Goal: Task Accomplishment & Management: Use online tool/utility

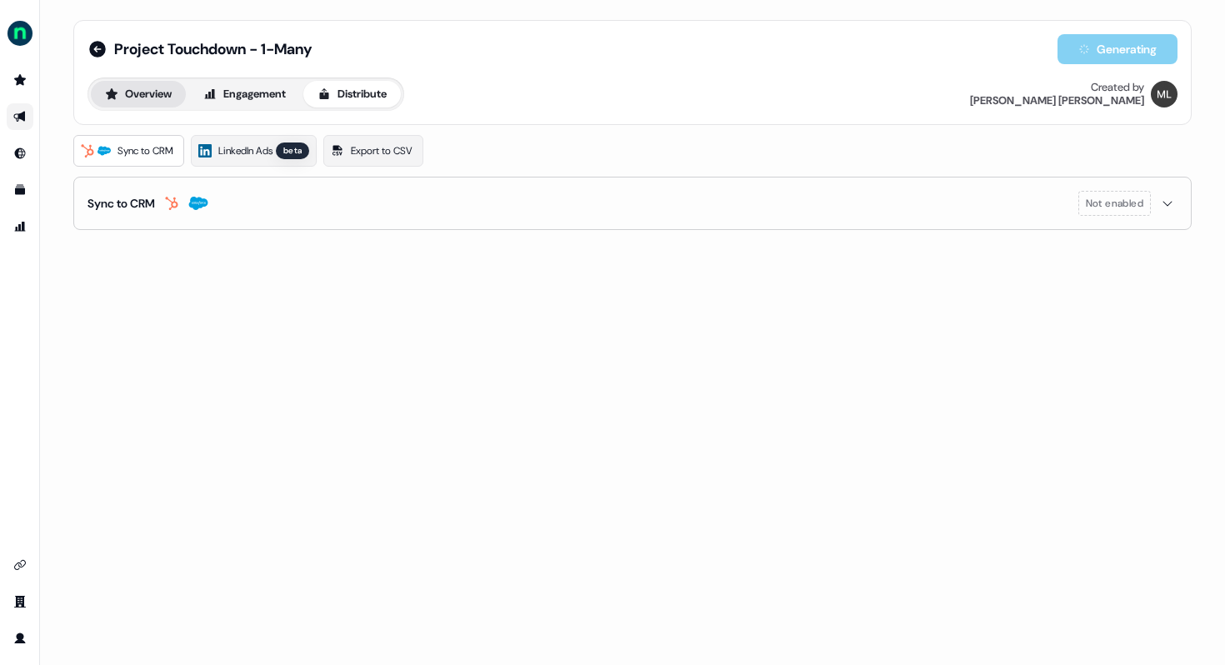
click at [109, 95] on icon at bounding box center [112, 93] width 12 height 11
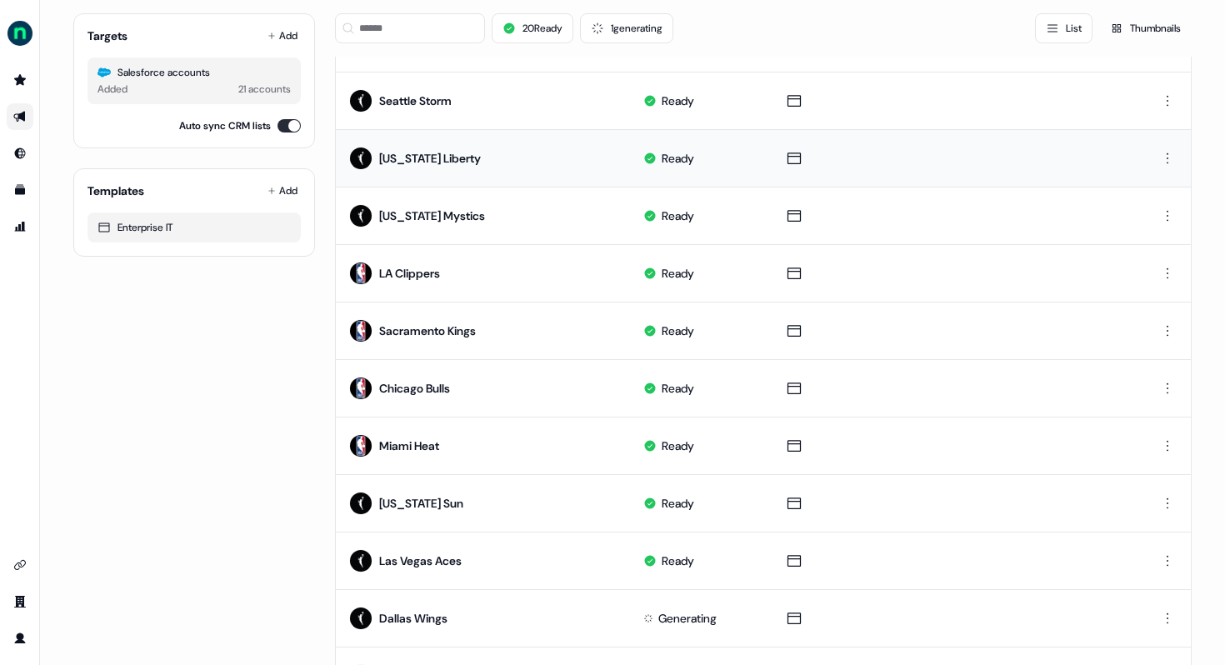
scroll to position [761, 0]
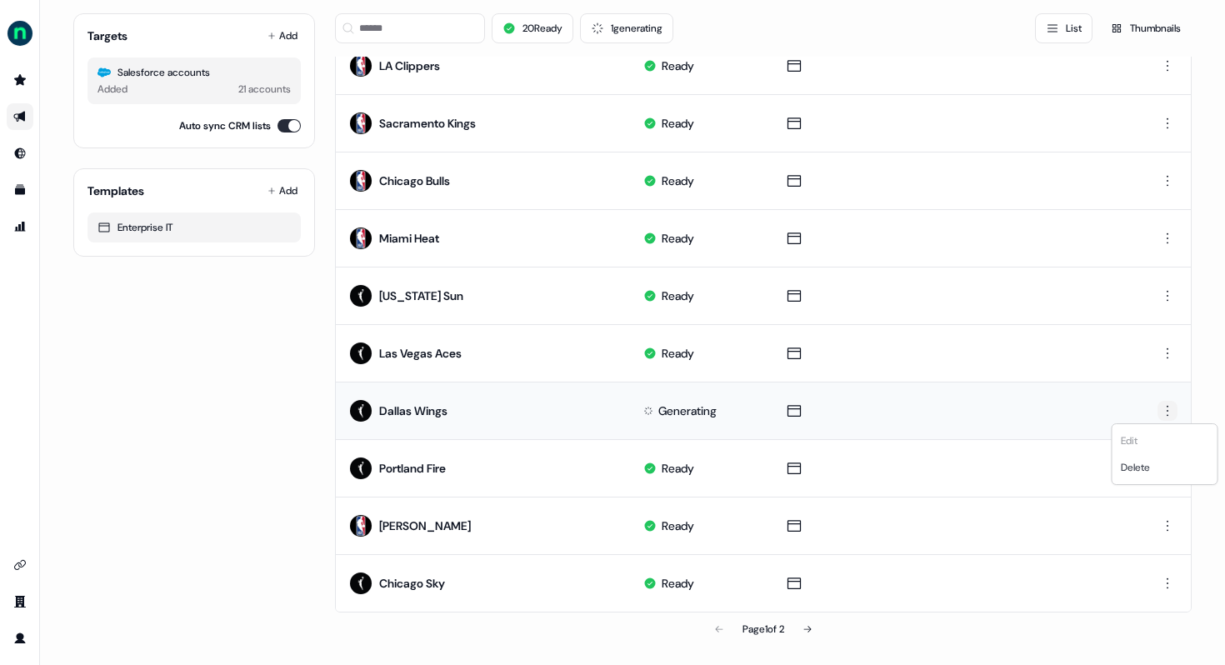
click at [1167, 408] on html "For the best experience switch devices to a bigger screen. Go to [DOMAIN_NAME] …" at bounding box center [612, 332] width 1225 height 665
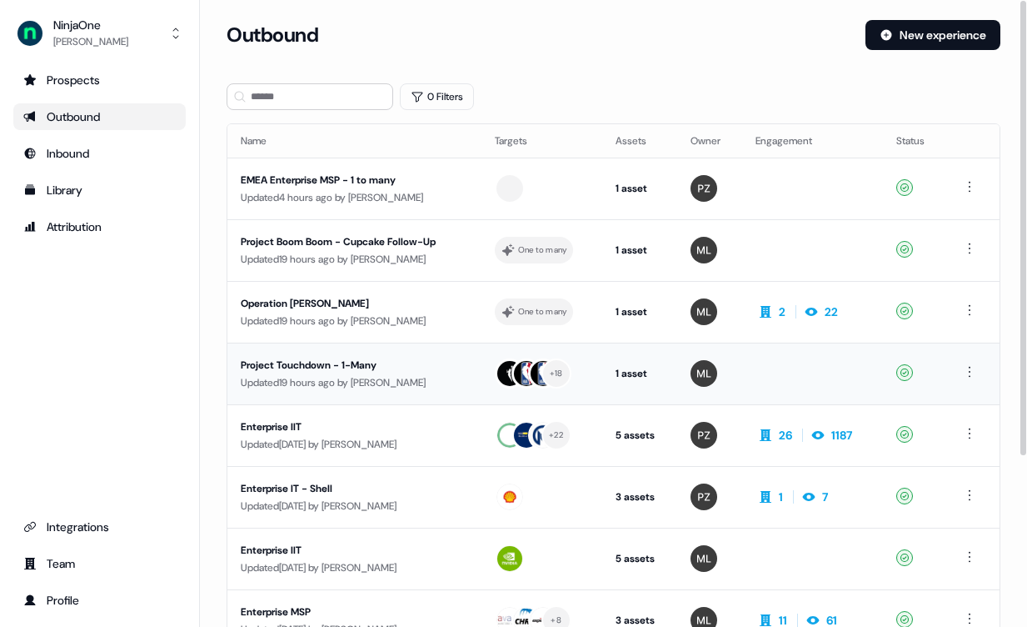
click at [358, 359] on div "Project Touchdown - 1-Many" at bounding box center [354, 365] width 227 height 17
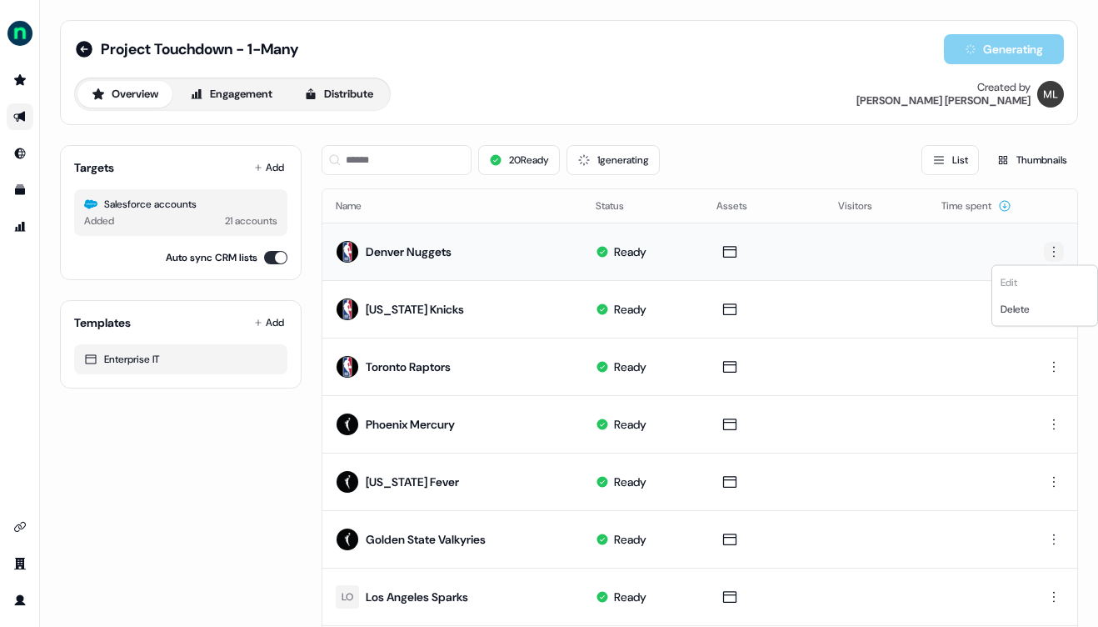
click at [1042, 247] on html "For the best experience switch devices to a bigger screen. Go to [DOMAIN_NAME] …" at bounding box center [549, 313] width 1098 height 627
click at [765, 122] on html "For the best experience switch devices to a bigger screen. Go to [DOMAIN_NAME] …" at bounding box center [549, 313] width 1098 height 627
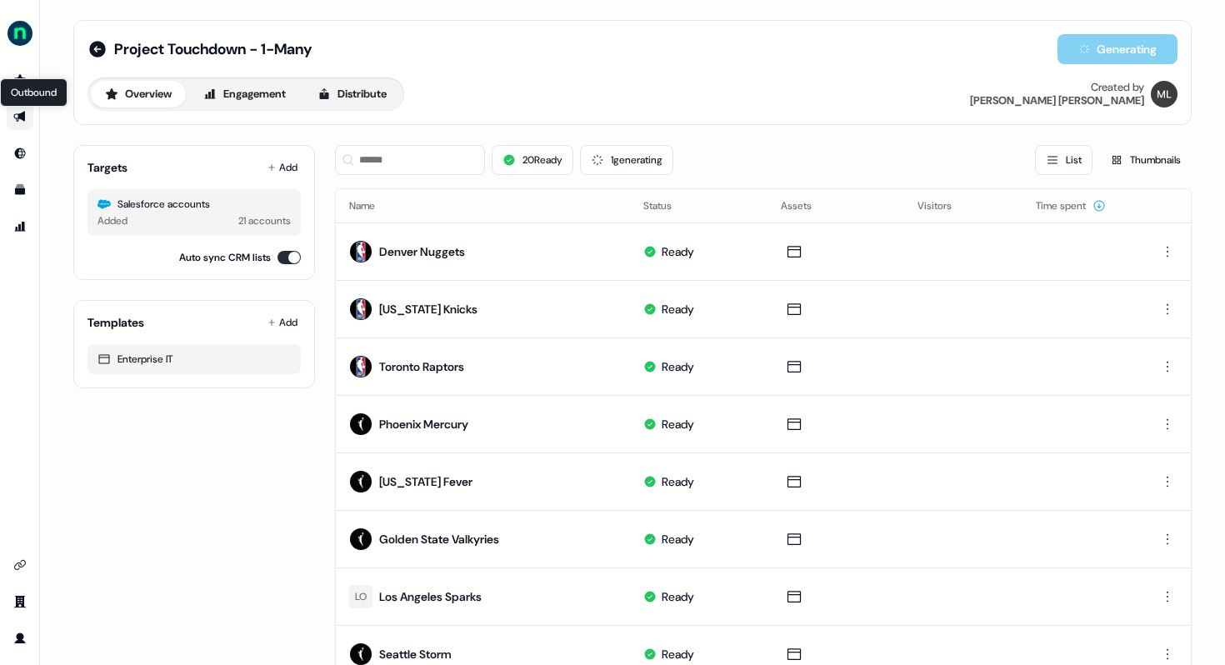
click at [15, 112] on icon "Go to outbound experience" at bounding box center [19, 116] width 13 height 13
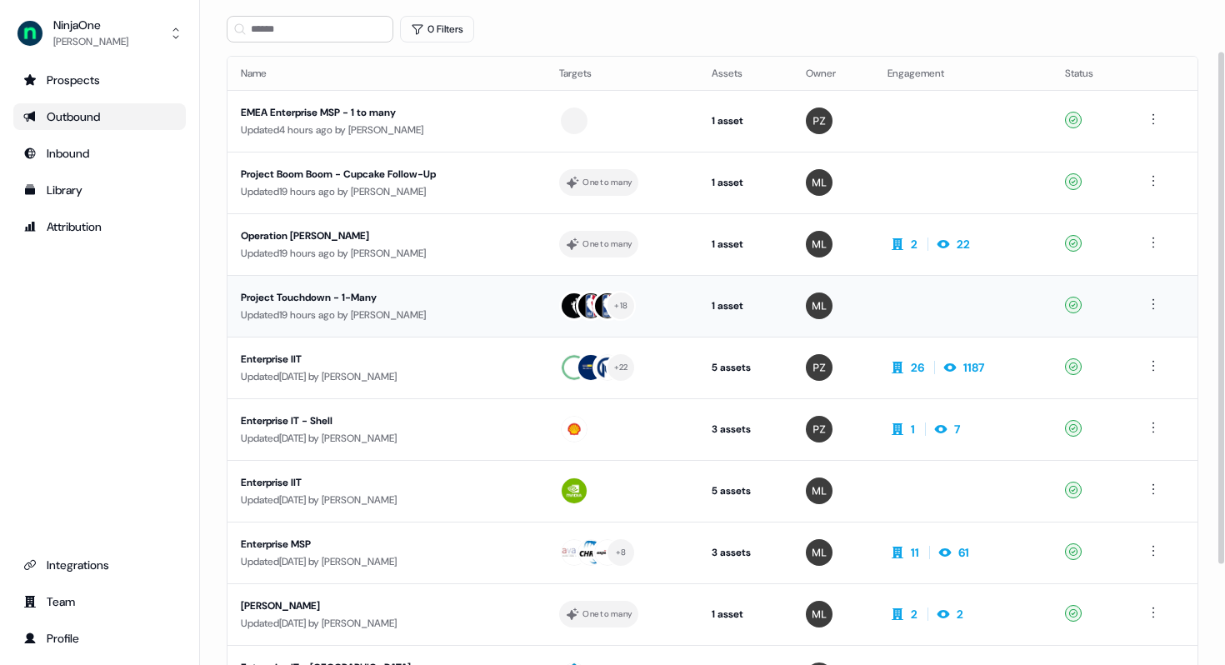
scroll to position [68, 0]
click at [357, 295] on div "Project Touchdown - 1-Many" at bounding box center [387, 296] width 292 height 17
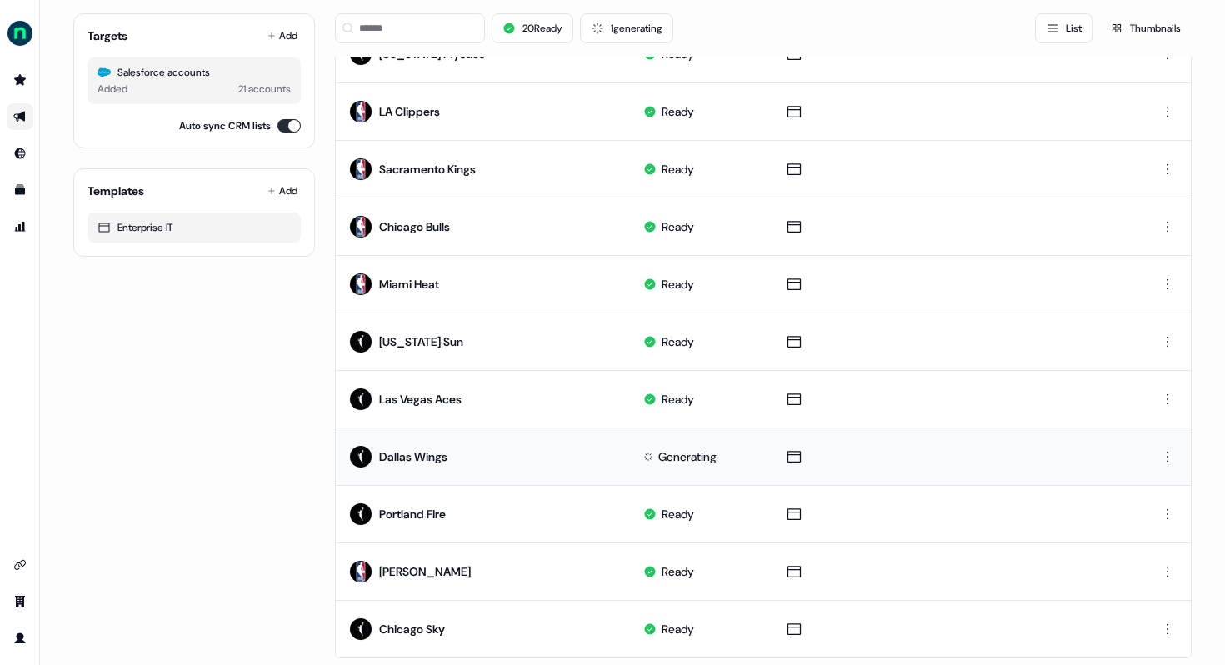
scroll to position [761, 0]
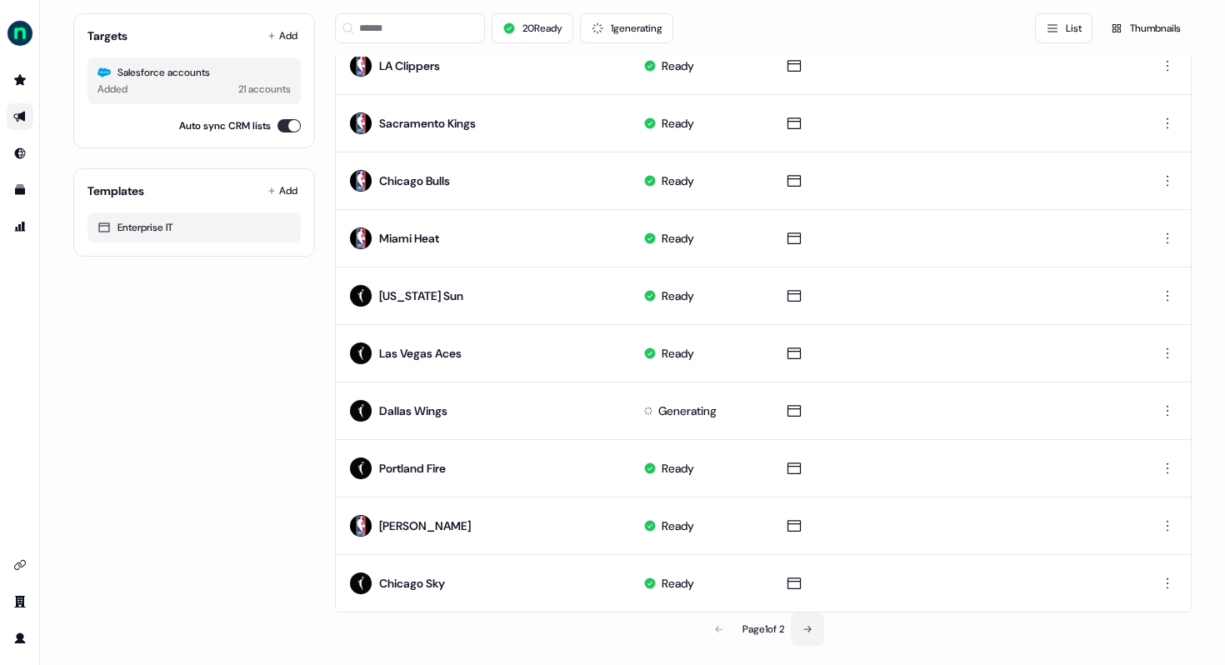
click at [814, 637] on button at bounding box center [807, 628] width 33 height 33
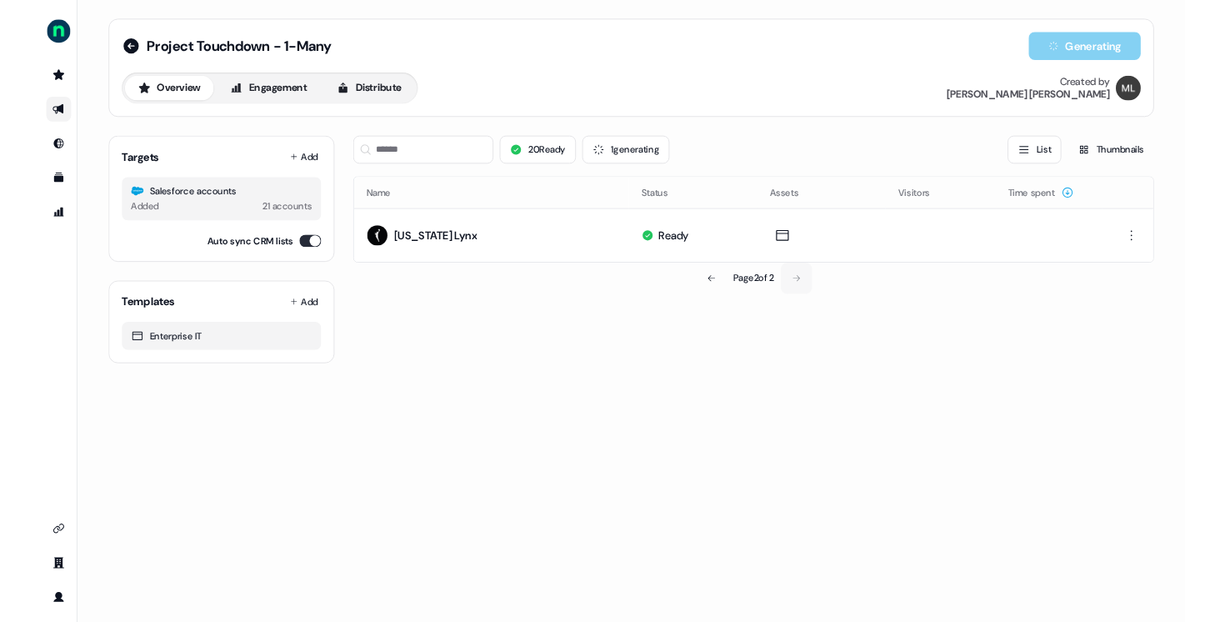
scroll to position [0, 0]
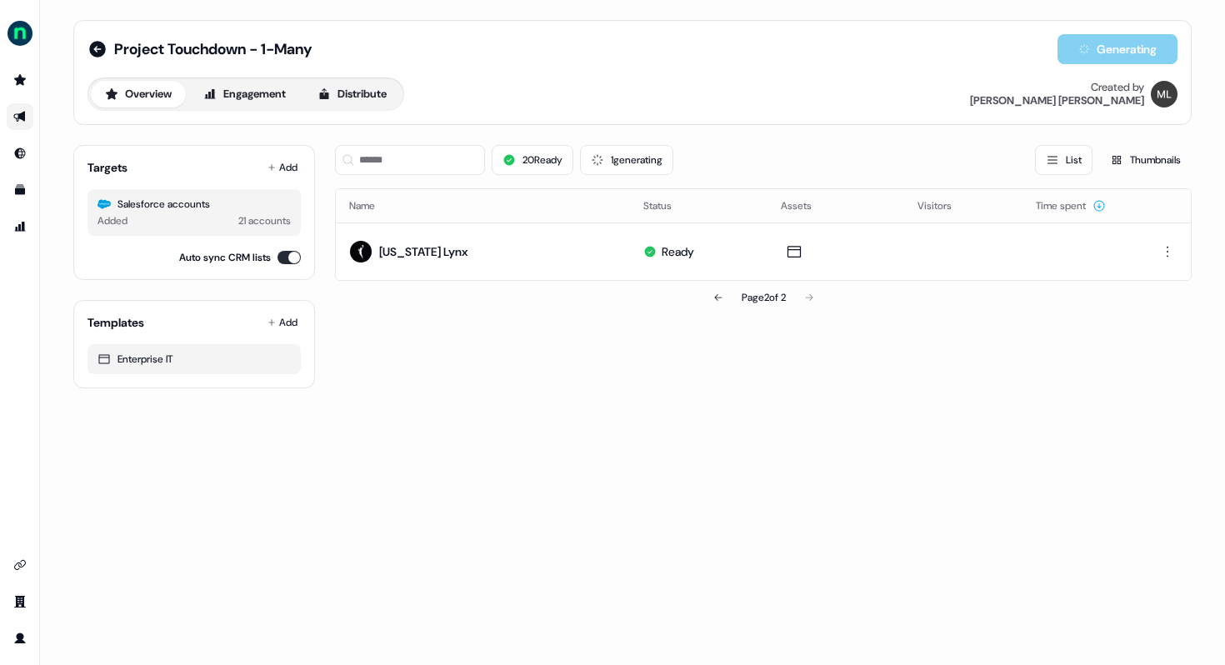
click at [27, 114] on link "Go to outbound experience" at bounding box center [20, 116] width 27 height 27
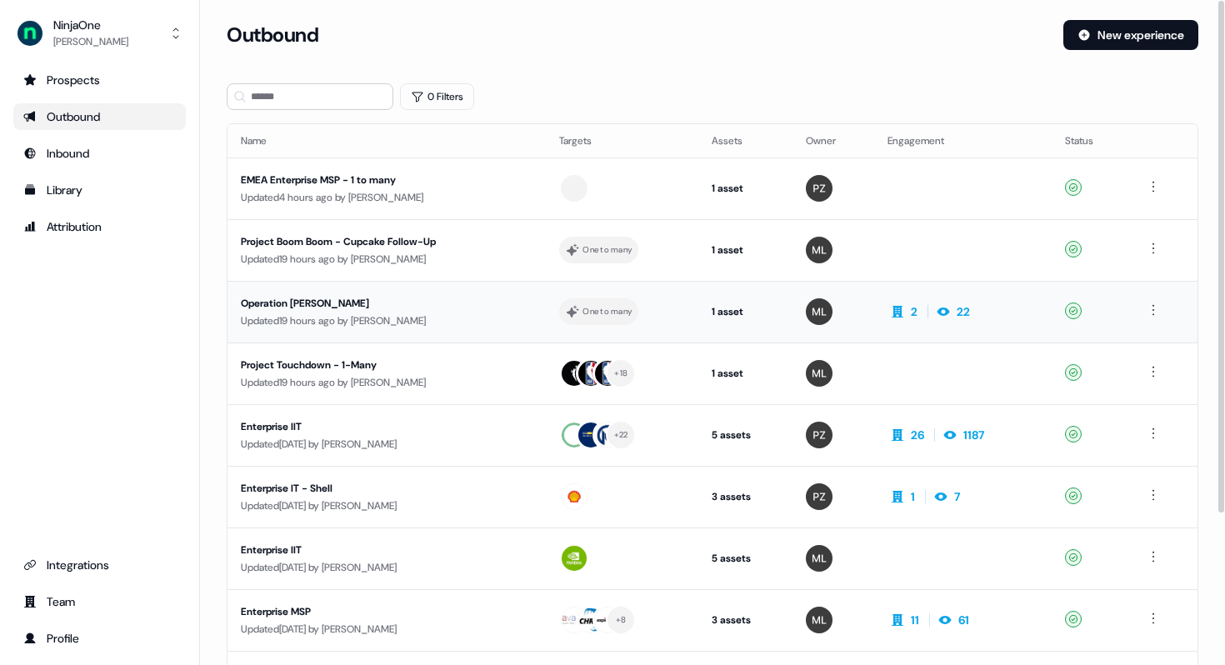
click at [330, 297] on div "Operation NIAT - Brett" at bounding box center [387, 303] width 292 height 17
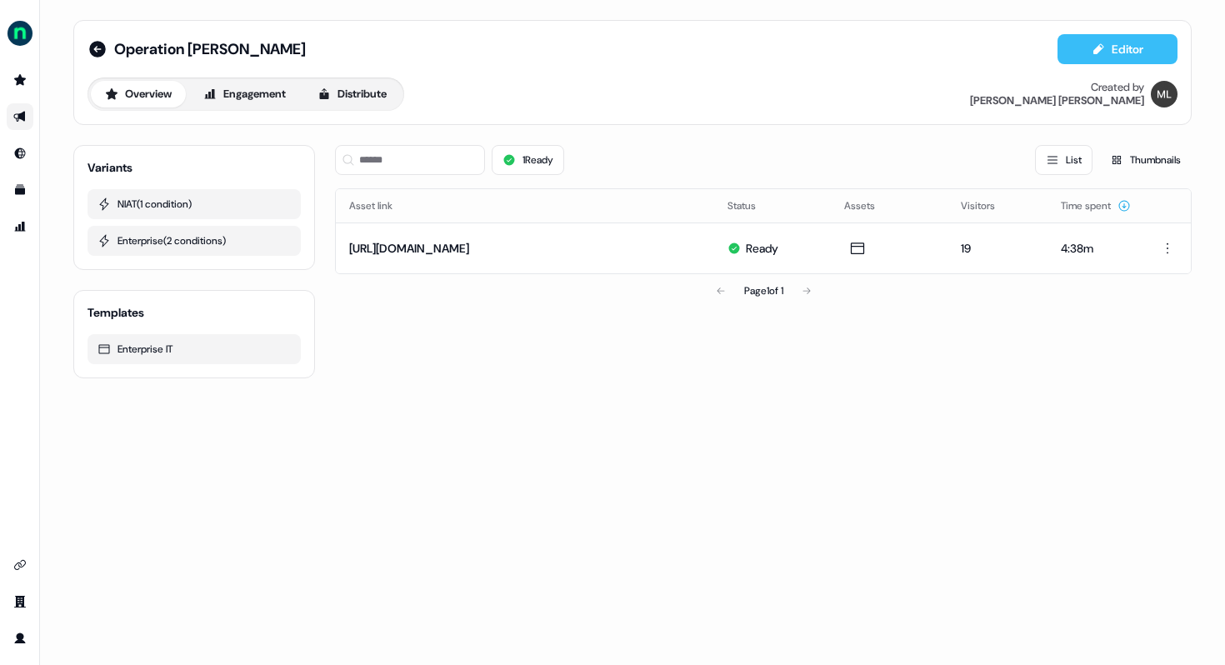
click at [1096, 47] on icon at bounding box center [1098, 48] width 10 height 11
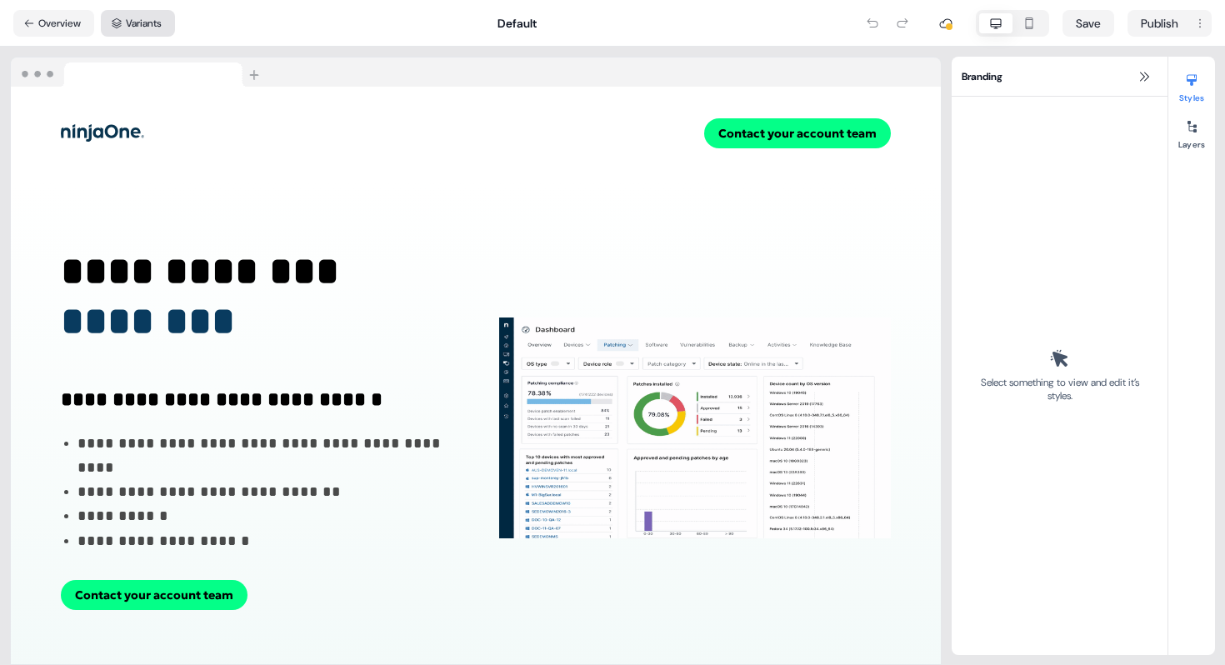
click at [148, 14] on button "Variants" at bounding box center [138, 23] width 74 height 27
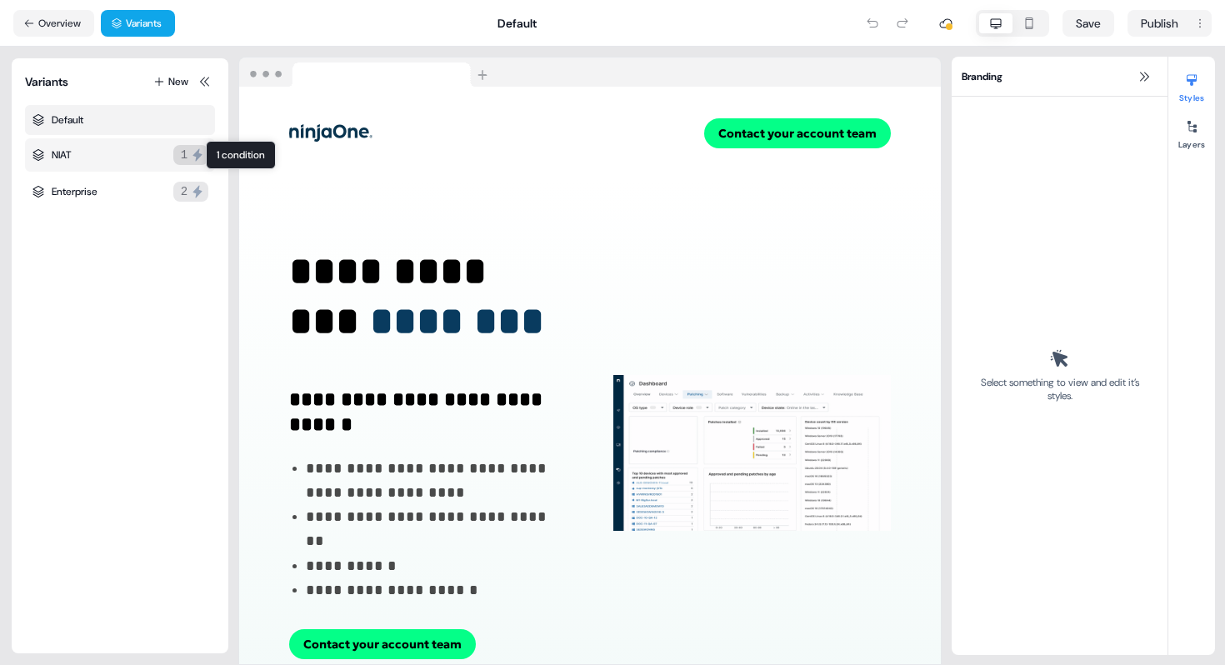
click at [181, 149] on div "1" at bounding box center [184, 155] width 7 height 17
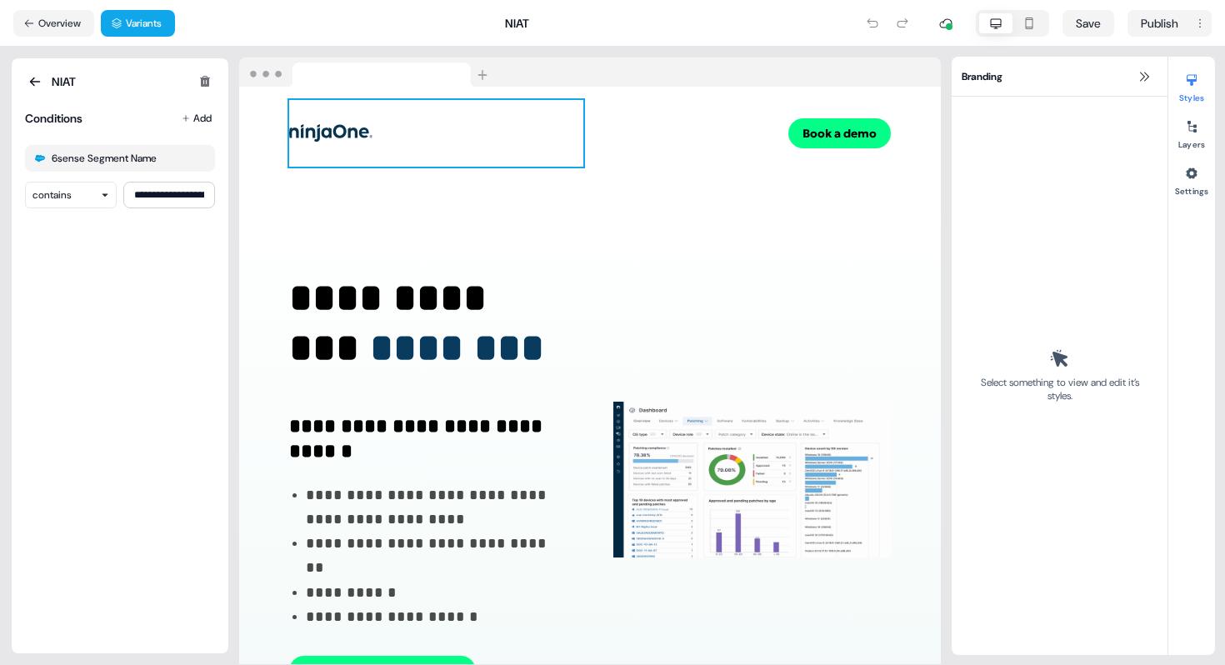
click at [435, 151] on div "To pick up a draggable item, press the space bar. While dragging, use the arrow…" at bounding box center [436, 133] width 294 height 67
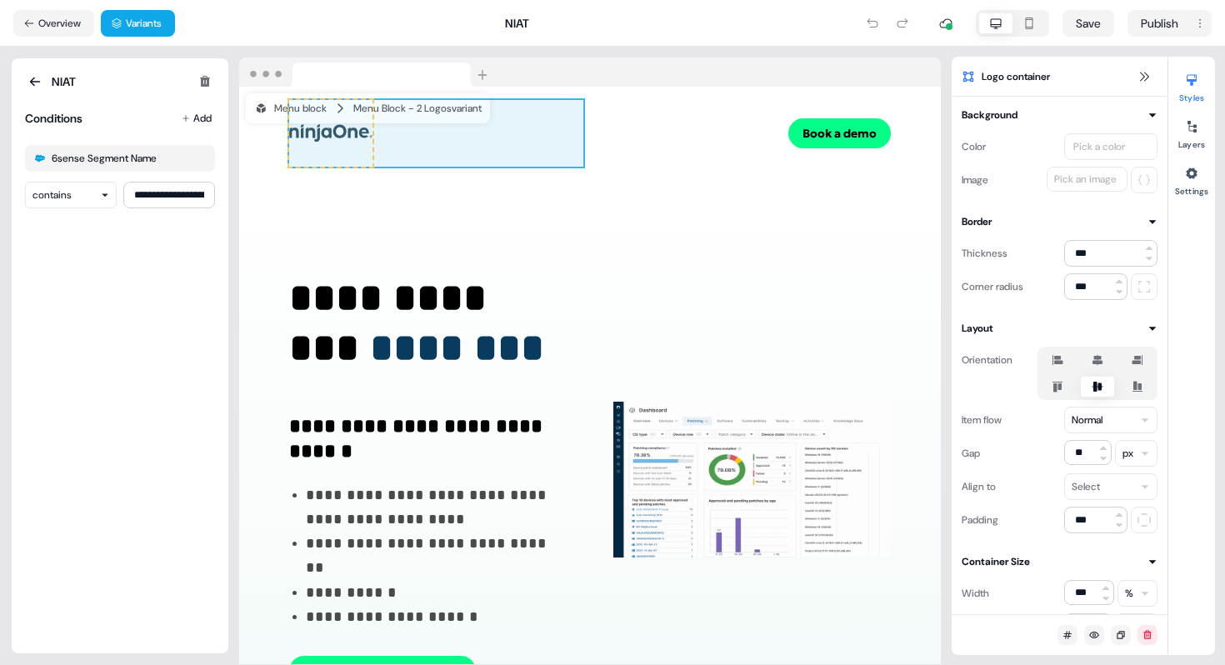
click at [414, 147] on div "To pick up a draggable item, press the space bar. While dragging, use the arrow…" at bounding box center [590, 133] width 702 height 93
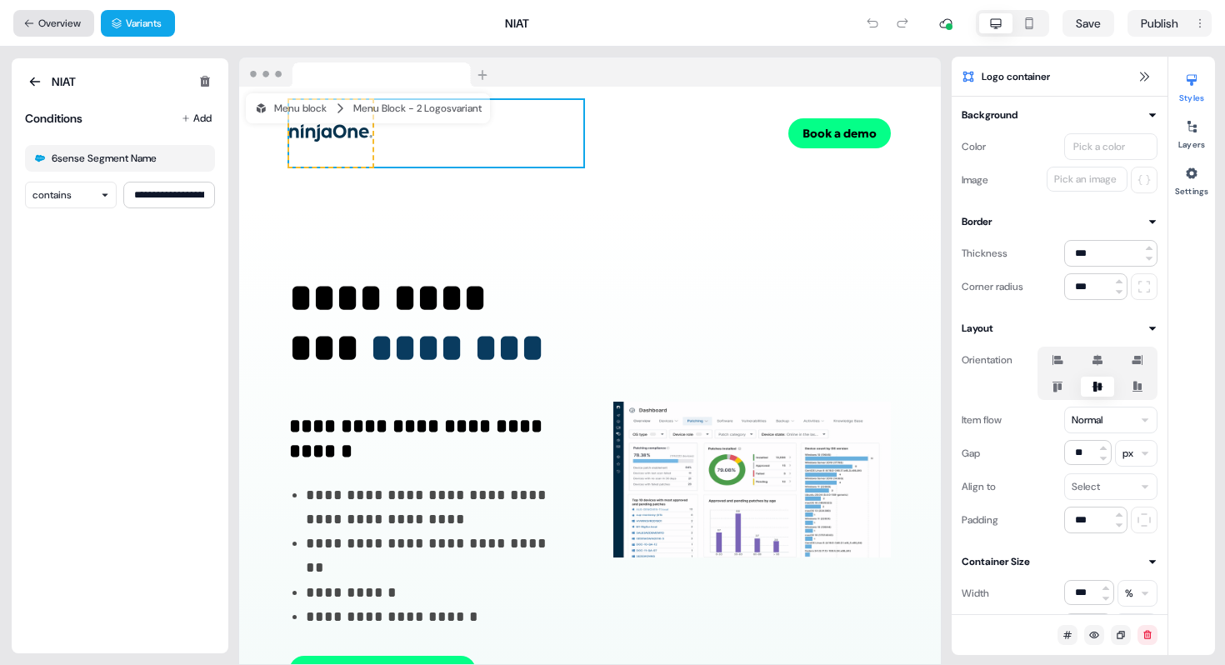
click at [62, 17] on button "Overview" at bounding box center [53, 23] width 81 height 27
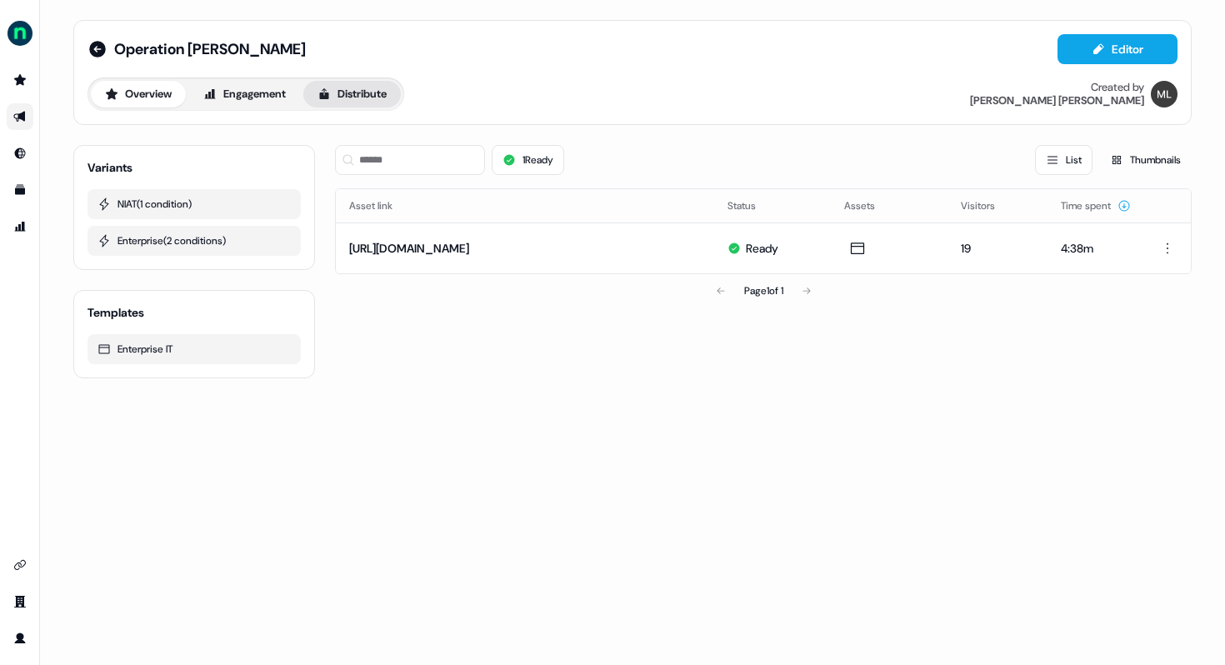
click at [401, 98] on button "Distribute" at bounding box center [351, 94] width 97 height 27
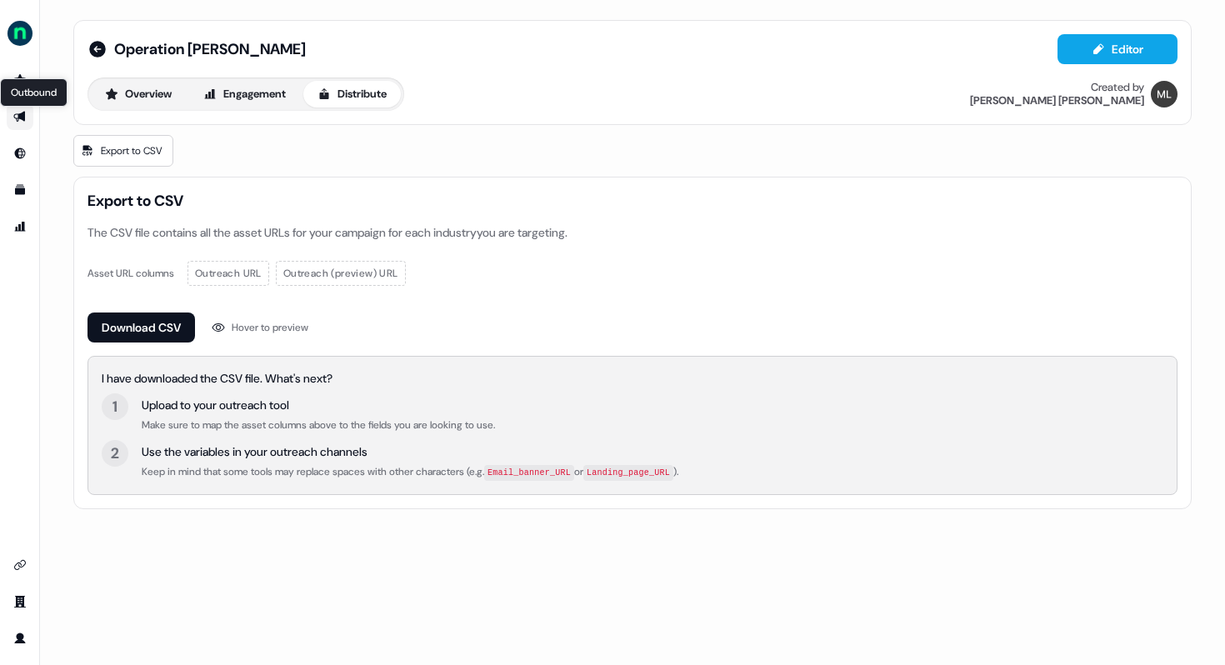
click at [21, 116] on icon "Go to outbound experience" at bounding box center [19, 117] width 12 height 11
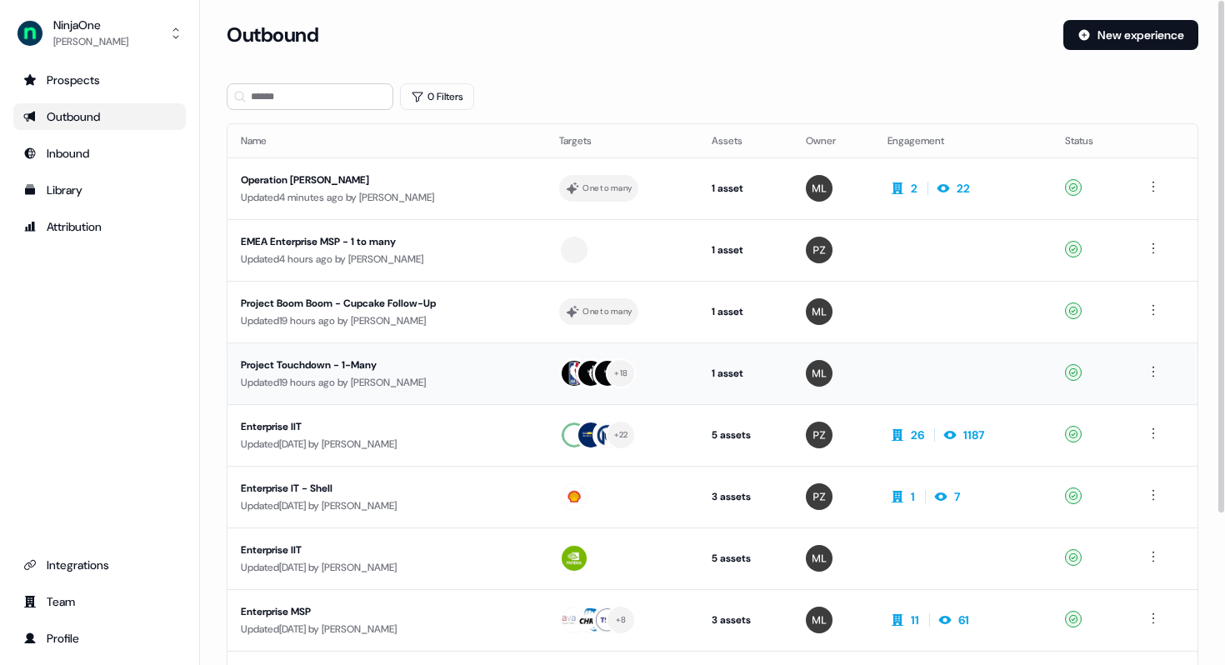
click at [339, 353] on td "Project Touchdown - 1-Many Updated 19 hours ago by Megan Lee" at bounding box center [386, 373] width 318 height 62
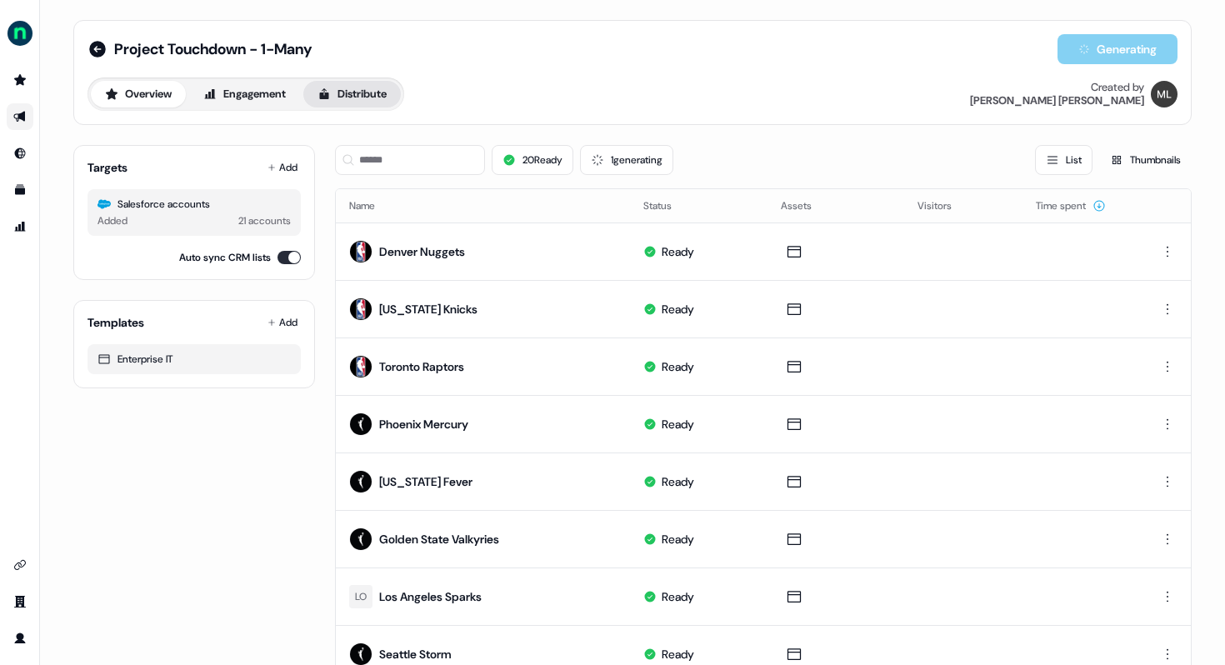
click at [349, 91] on button "Distribute" at bounding box center [351, 94] width 97 height 27
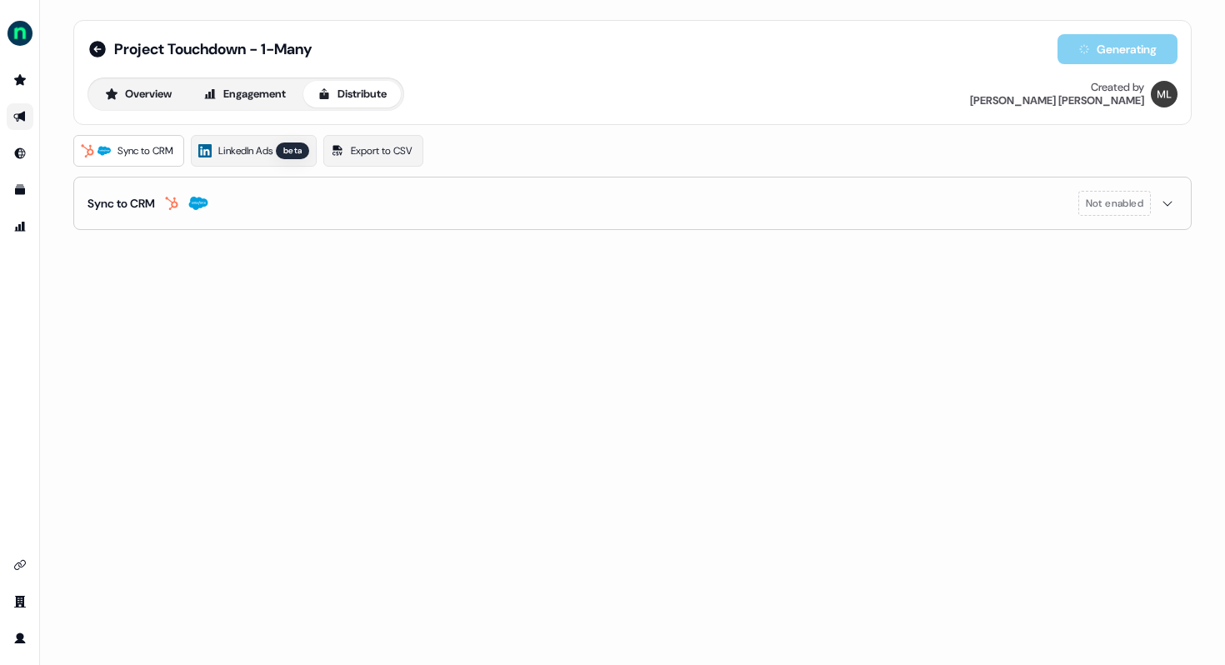
click at [1153, 206] on div "Not enabled" at bounding box center [1127, 203] width 99 height 25
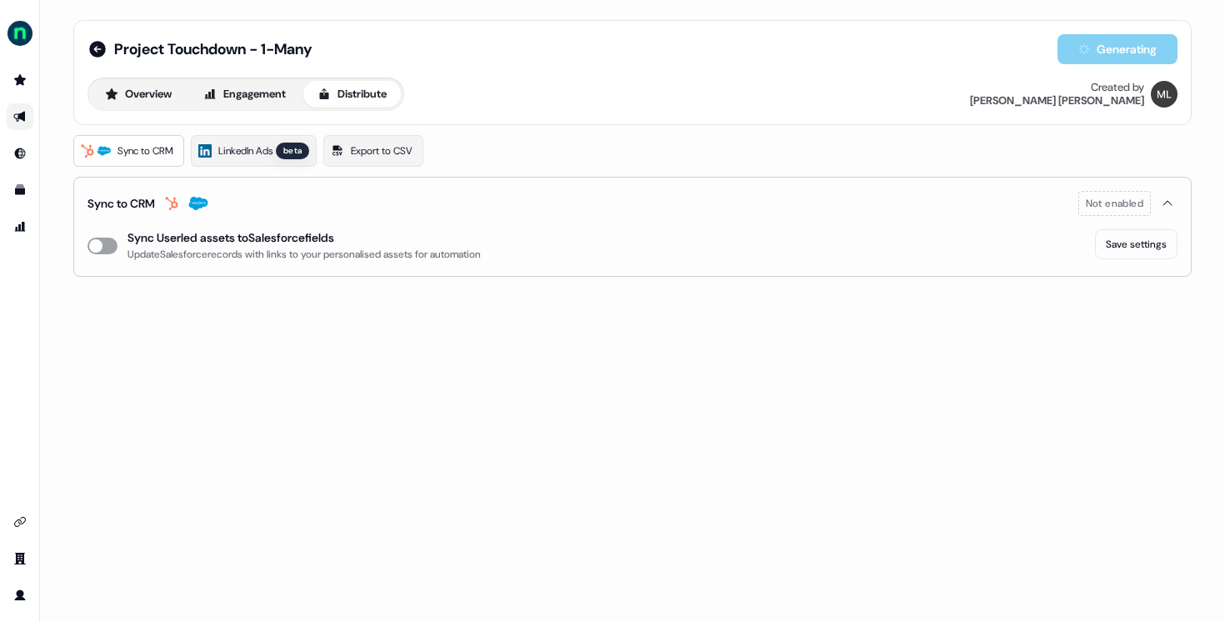
click at [98, 246] on button "enable-crm-asset-sync" at bounding box center [102, 245] width 30 height 17
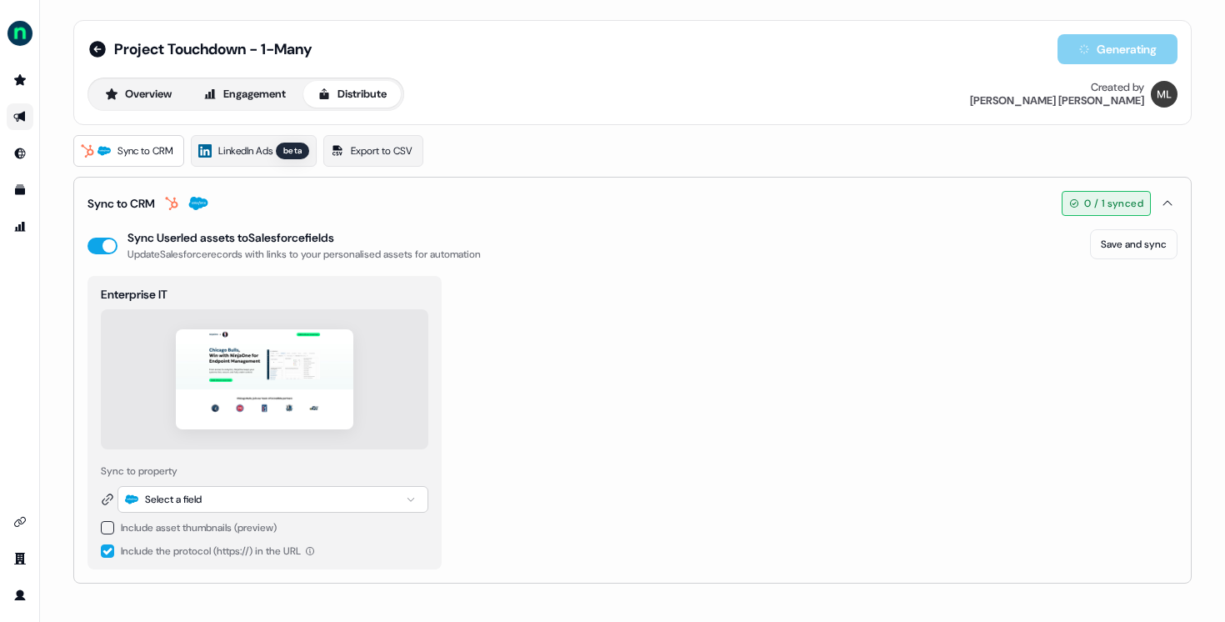
click at [389, 496] on div "Select a field" at bounding box center [272, 499] width 311 height 27
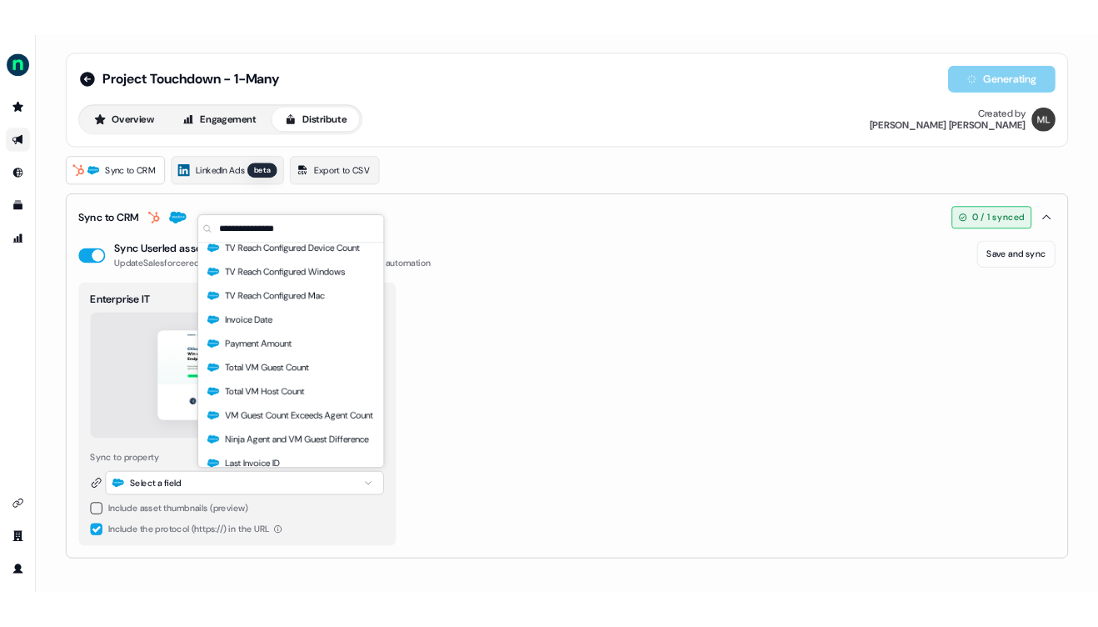
scroll to position [10098, 0]
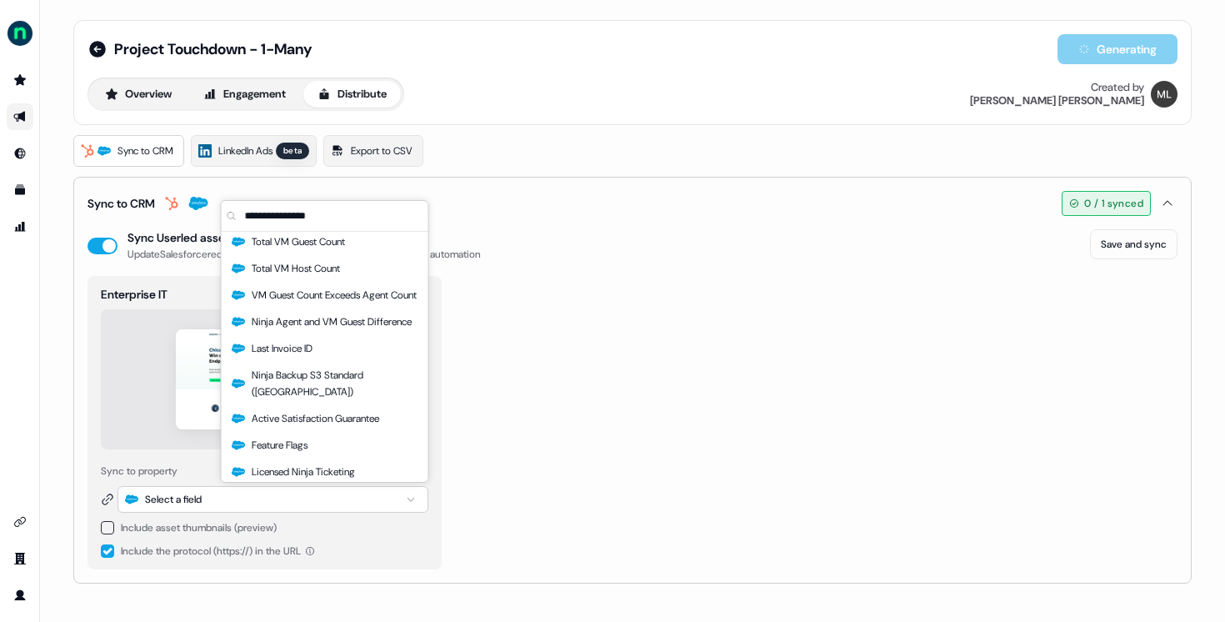
click at [112, 527] on button "button" at bounding box center [107, 527] width 13 height 13
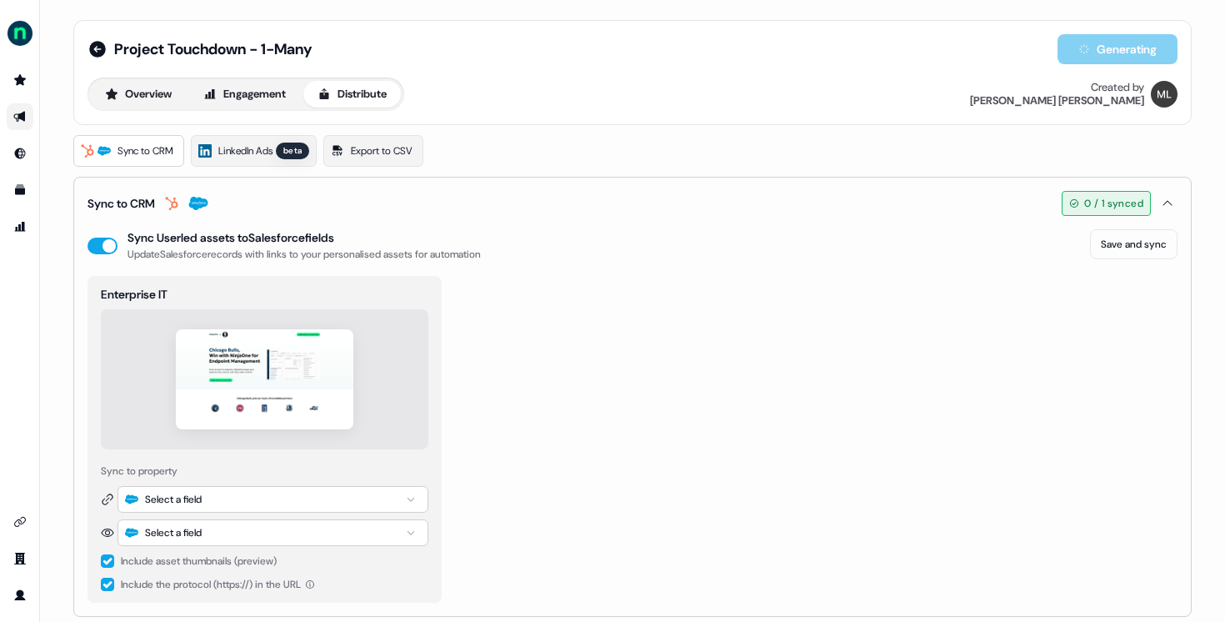
click at [223, 534] on div "Select a field" at bounding box center [272, 532] width 311 height 27
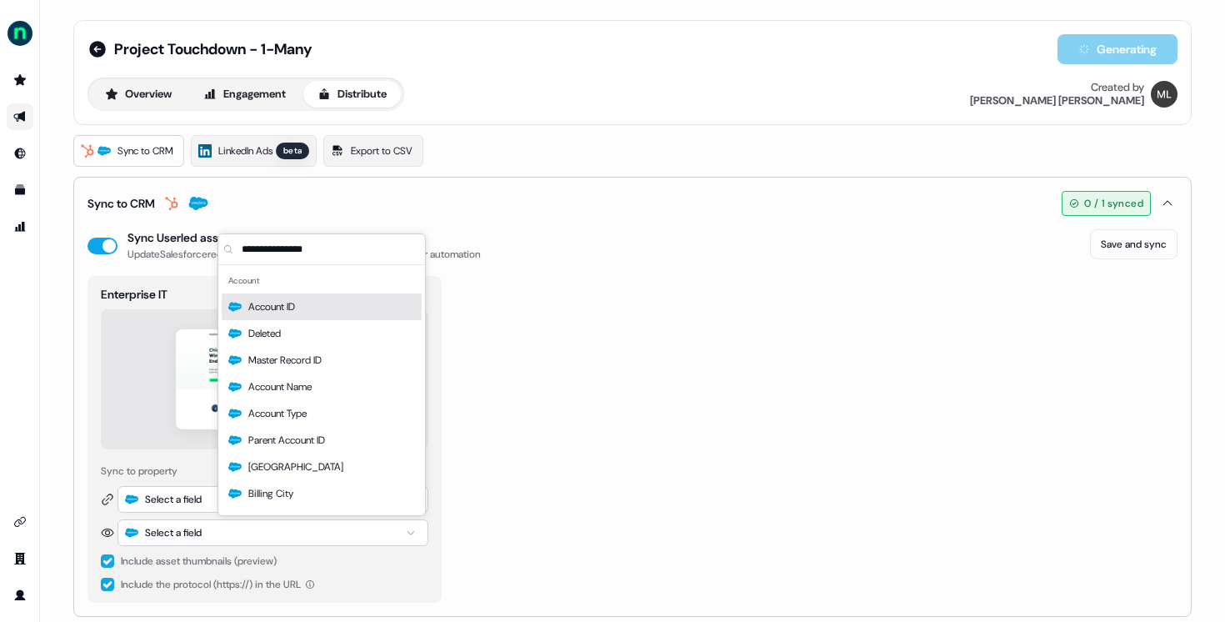
click at [225, 534] on div "Select a field" at bounding box center [272, 532] width 311 height 27
